Goal: Information Seeking & Learning: Find specific fact

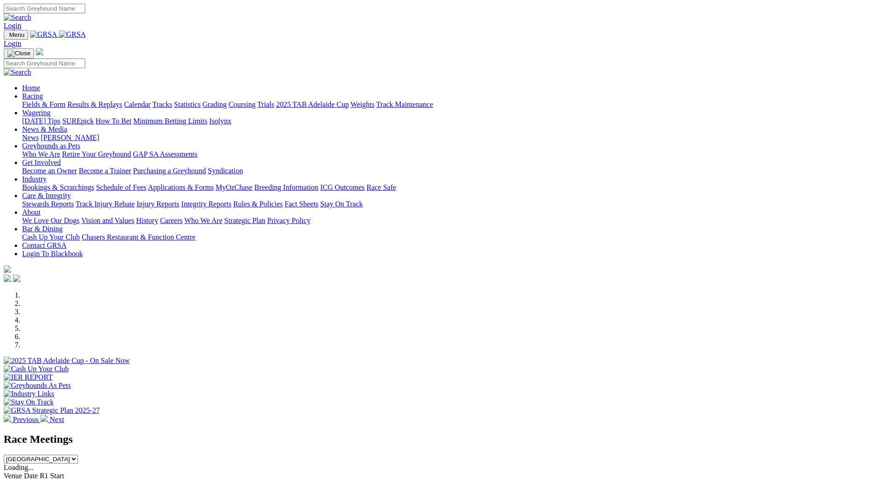
click at [43, 92] on link "Racing" at bounding box center [32, 96] width 21 height 8
click at [151, 100] on link "Calendar" at bounding box center [137, 104] width 27 height 8
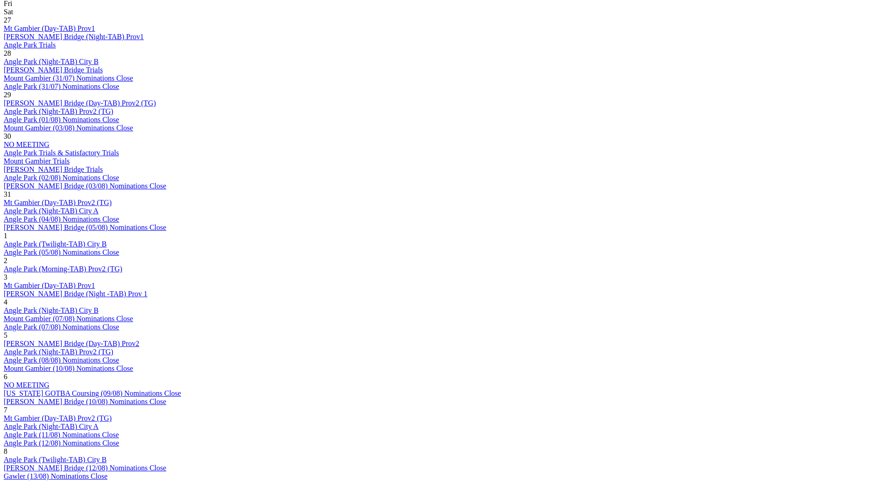
scroll to position [507, 0]
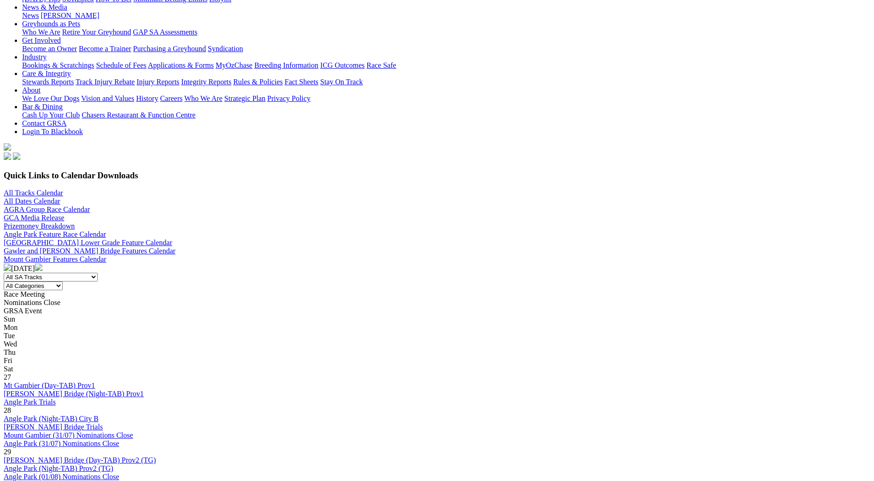
scroll to position [138, 0]
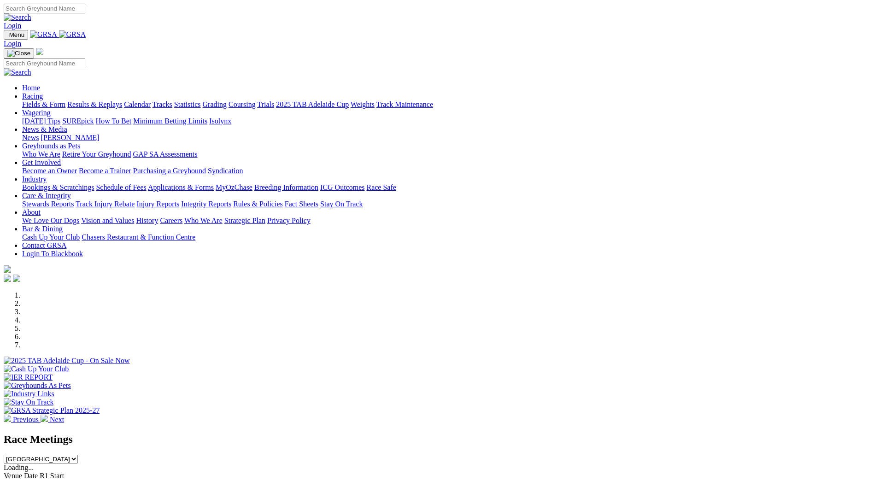
click at [43, 92] on link "Racing" at bounding box center [32, 96] width 21 height 8
click at [227, 100] on link "Grading" at bounding box center [215, 104] width 24 height 8
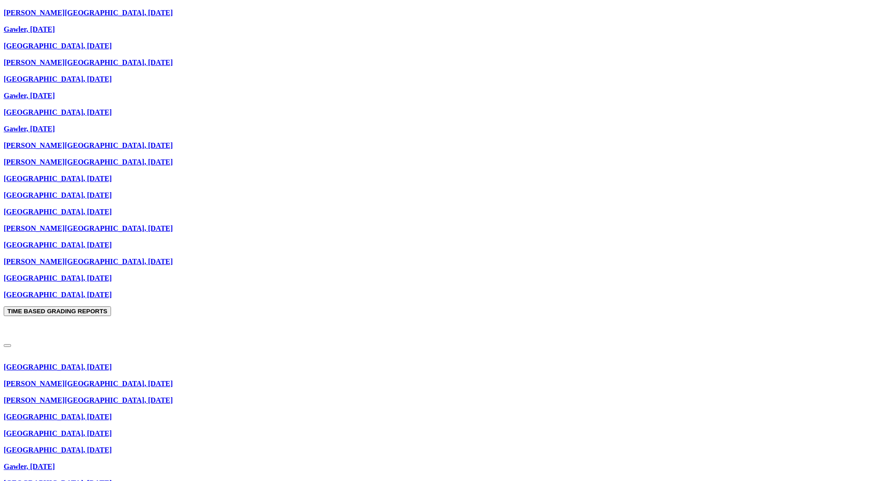
scroll to position [662, 0]
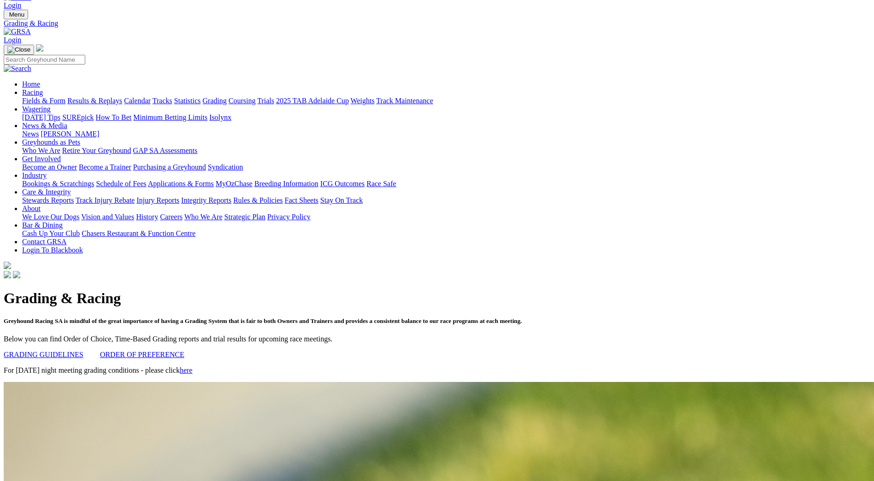
scroll to position [0, 0]
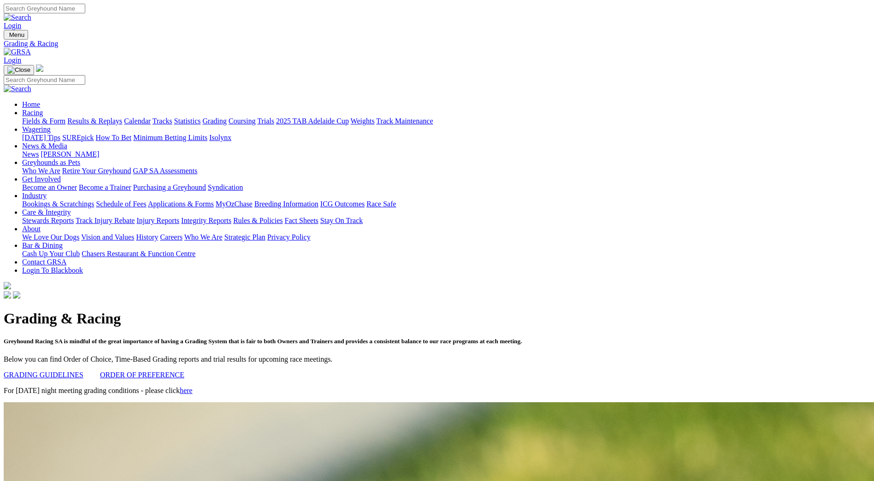
click at [65, 117] on link "Fields & Form" at bounding box center [43, 121] width 43 height 8
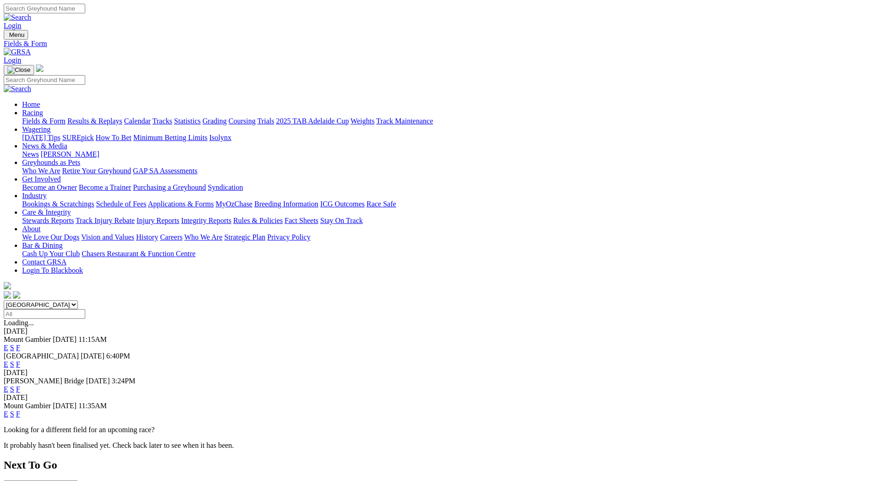
click at [85, 11] on input "Search" at bounding box center [45, 9] width 82 height 10
type input "knigm cordite"
click at [31, 13] on link at bounding box center [18, 17] width 28 height 8
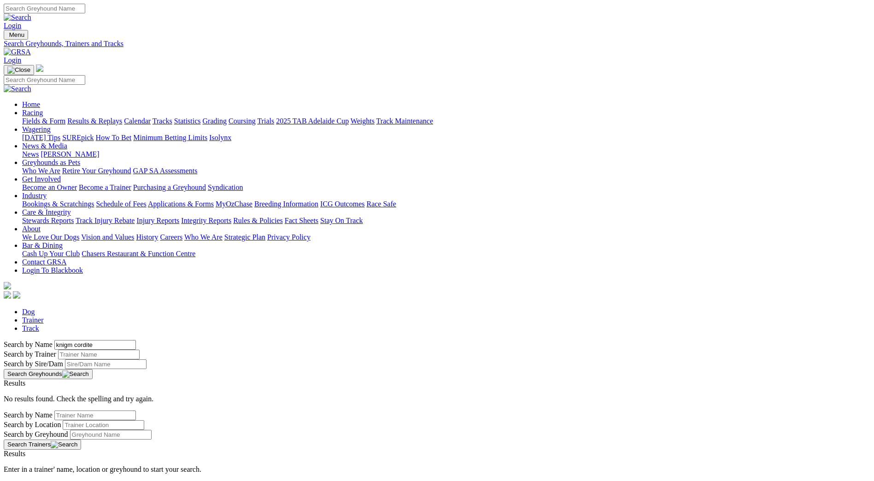
click at [136, 340] on input "knigm cordite" at bounding box center [95, 345] width 82 height 10
type input "king cordite"
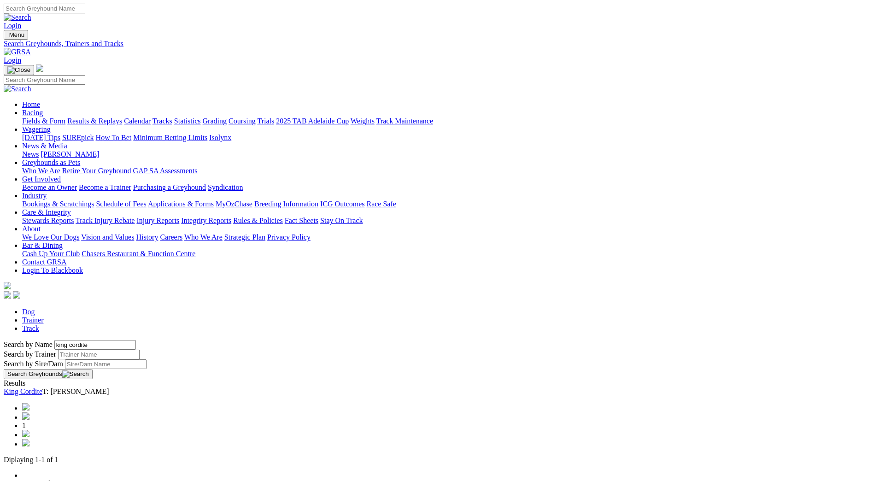
click at [42, 388] on link "King Cordite" at bounding box center [23, 392] width 39 height 8
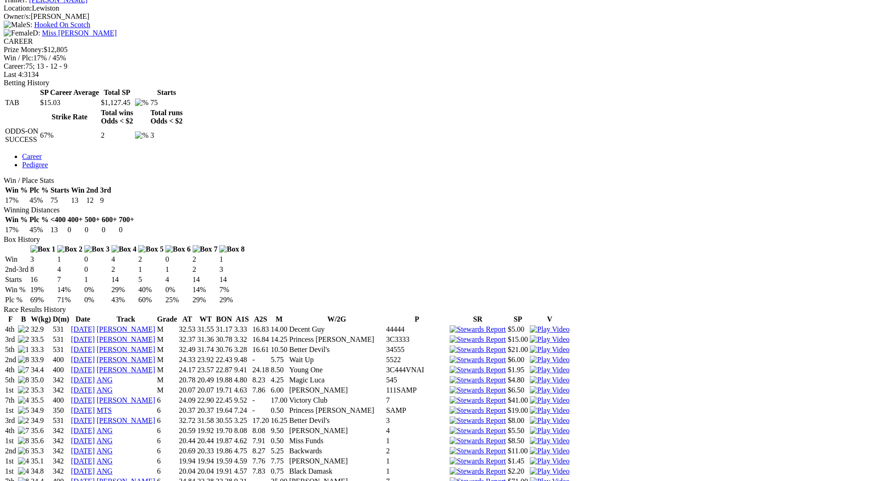
scroll to position [184, 0]
